Goal: Information Seeking & Learning: Learn about a topic

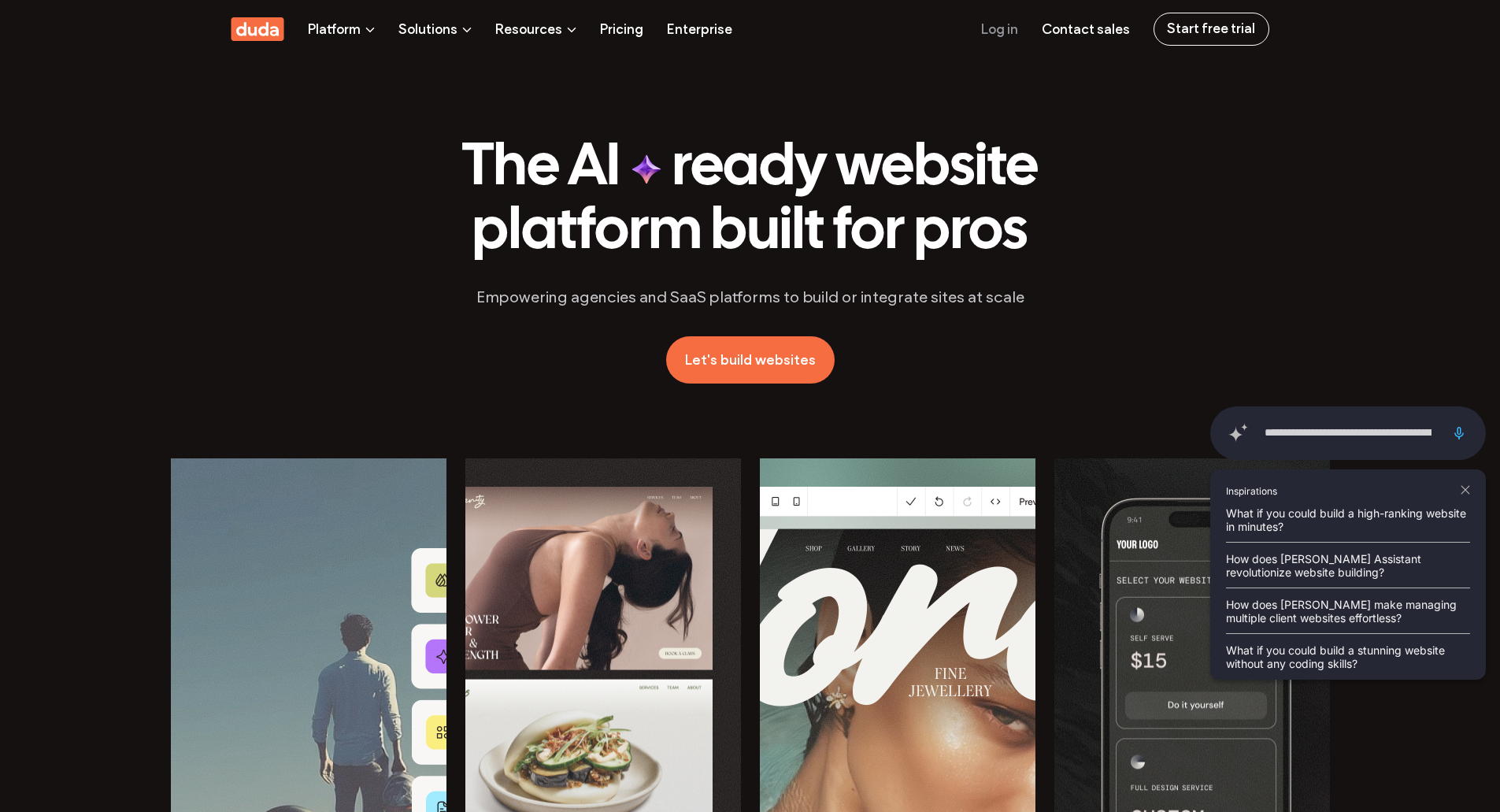
click at [1334, 282] on div "The AI ready website platform built for pros" at bounding box center [750, 258] width 1500 height 400
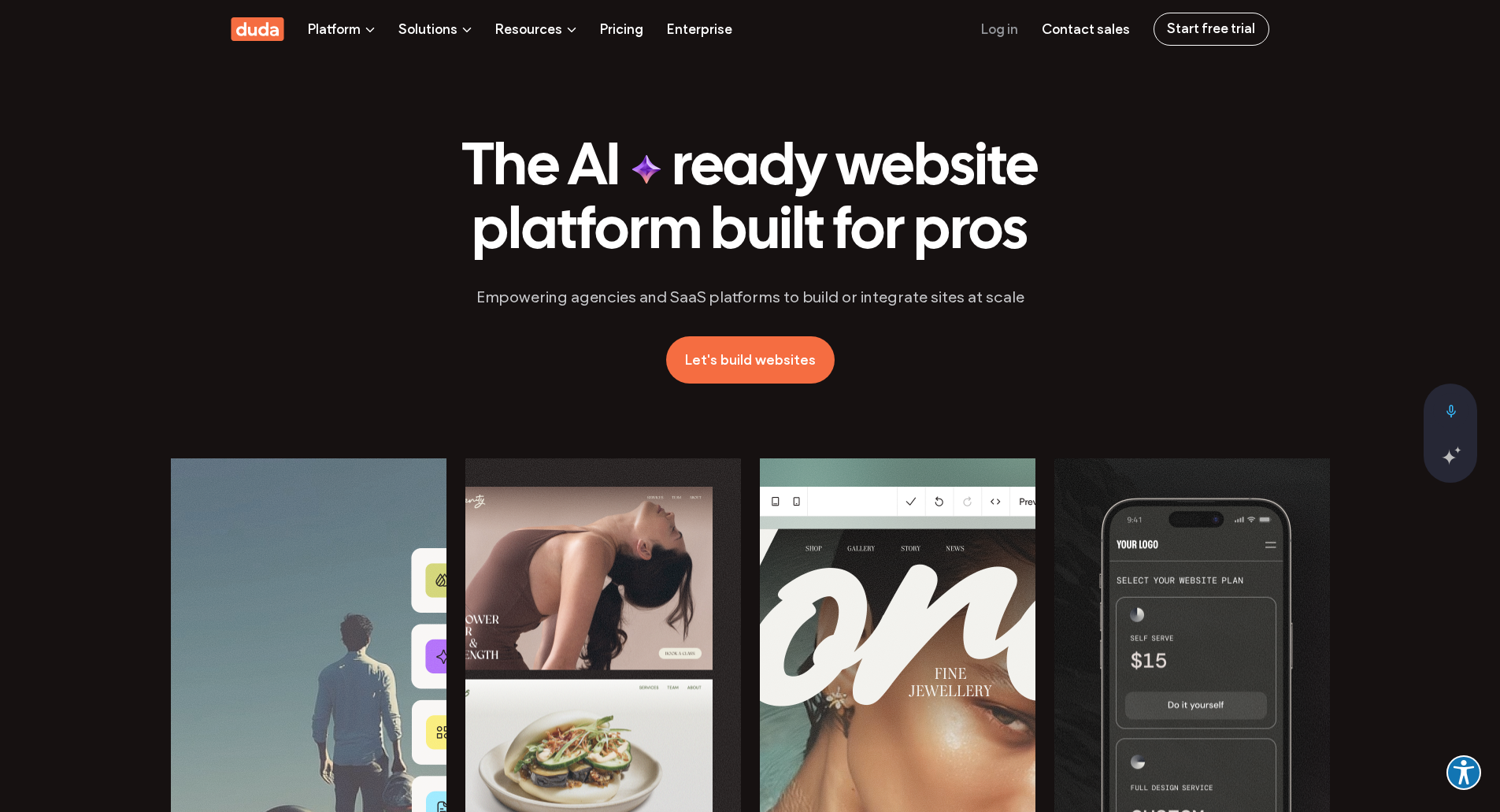
click at [622, 31] on link "Pricing" at bounding box center [621, 29] width 44 height 57
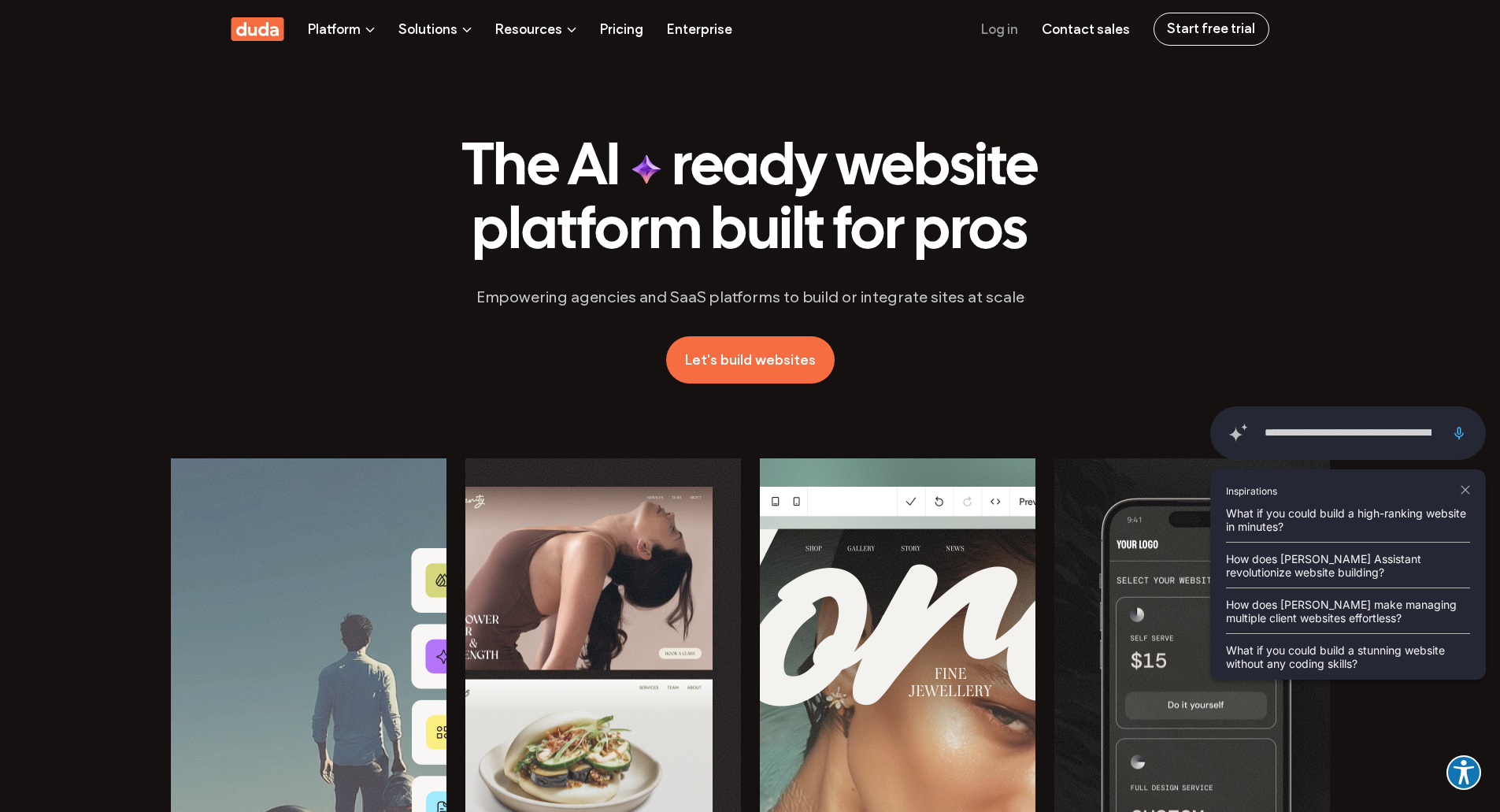
click at [1467, 490] on icon at bounding box center [1465, 489] width 7 height 7
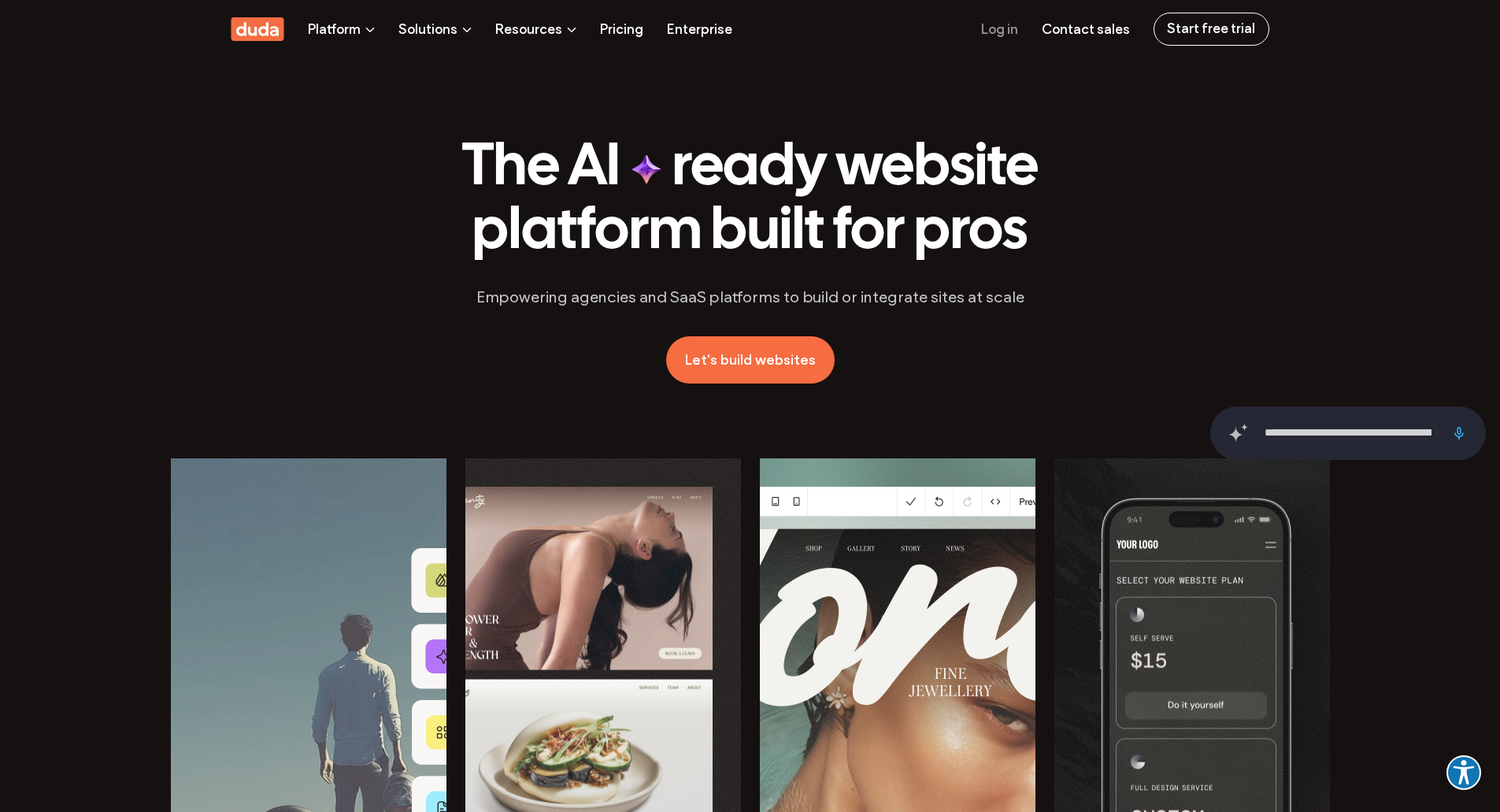
click at [1286, 256] on div "The AI ready website platform built for pros" at bounding box center [750, 258] width 1500 height 400
